Goal: Transaction & Acquisition: Obtain resource

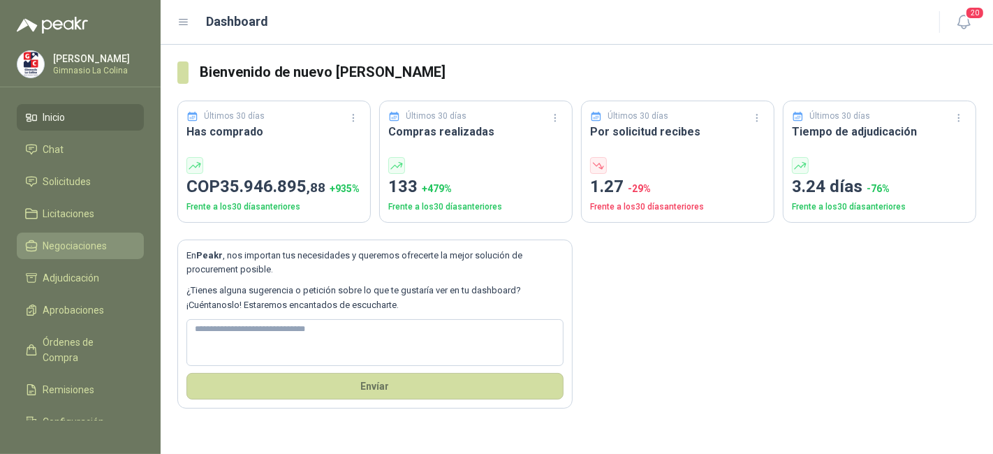
click at [82, 248] on span "Negociaciones" at bounding box center [75, 245] width 64 height 15
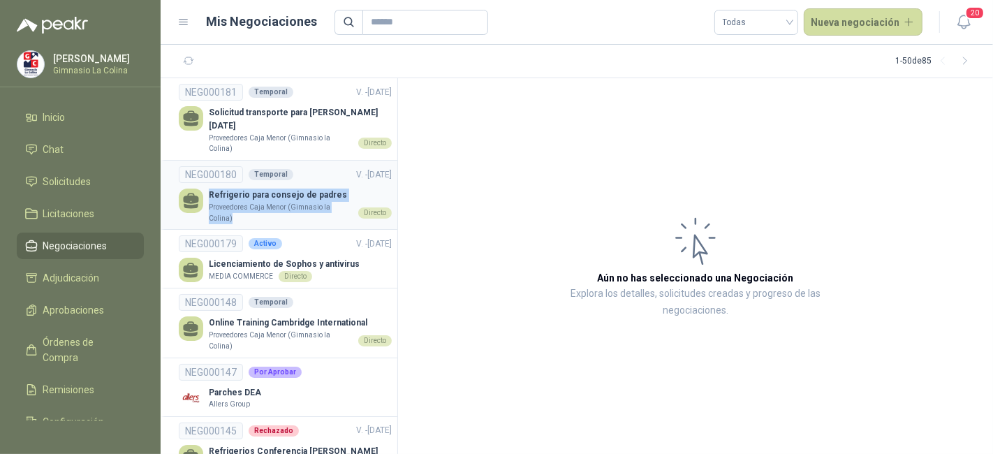
drag, startPoint x: 335, startPoint y: 212, endPoint x: 177, endPoint y: 196, distance: 159.3
click at [177, 196] on li "NEG000180 Temporal V. - [DATE] Refrigerio para consejo de padres Proveedores Ca…" at bounding box center [279, 195] width 237 height 69
click at [89, 184] on span "Solicitudes" at bounding box center [67, 181] width 48 height 15
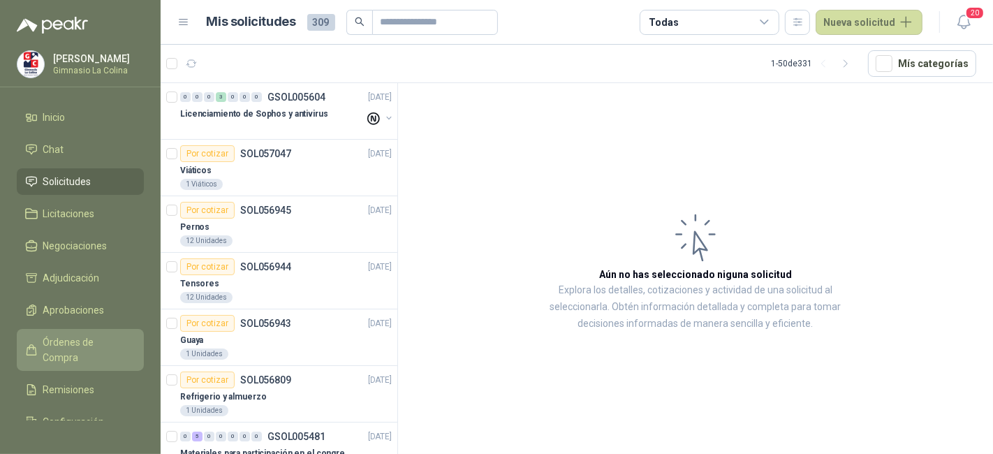
click at [91, 342] on span "Órdenes de Compra" at bounding box center [86, 350] width 87 height 31
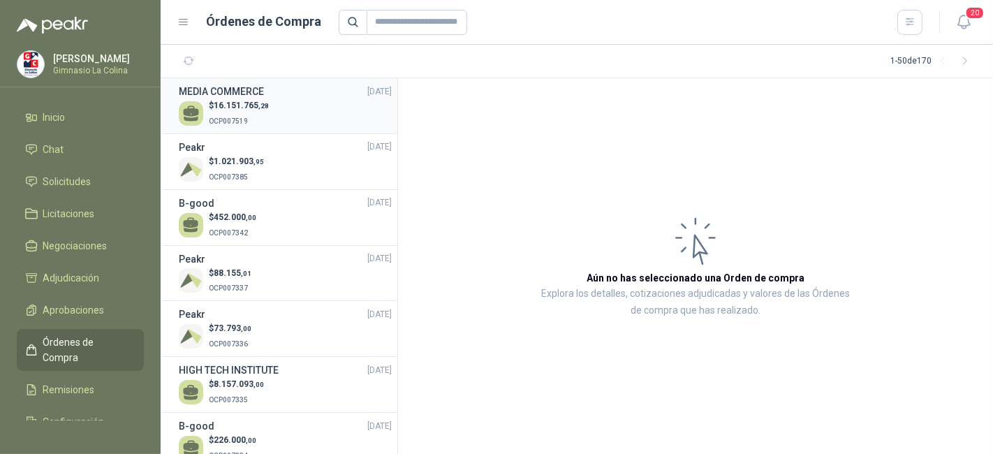
click at [287, 109] on div "$ 16.151.765 ,28 OCP007519" at bounding box center [285, 113] width 213 height 29
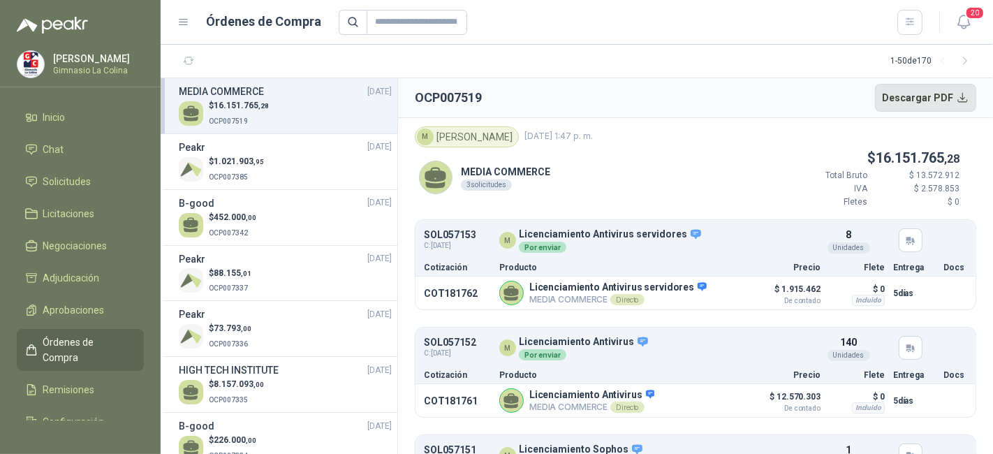
click at [909, 101] on button "Descargar PDF" at bounding box center [926, 98] width 102 height 28
